Goal: Complete application form

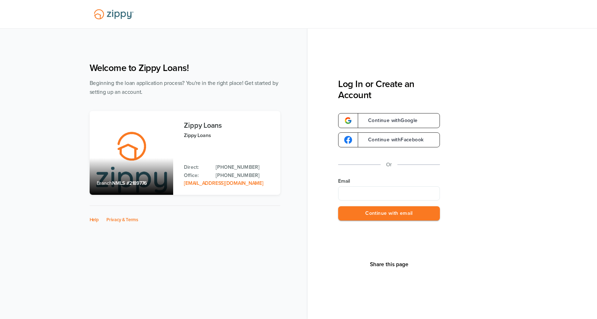
click at [345, 191] on input "Email" at bounding box center [389, 193] width 102 height 14
type input "**********"
click at [372, 217] on button "Continue with email" at bounding box center [389, 213] width 102 height 15
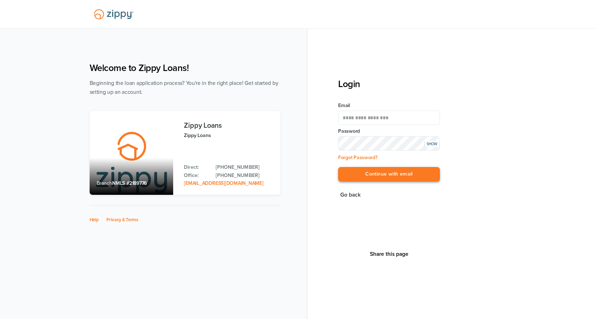
click at [362, 178] on button "Continue with email" at bounding box center [389, 174] width 102 height 15
